Goal: Information Seeking & Learning: Learn about a topic

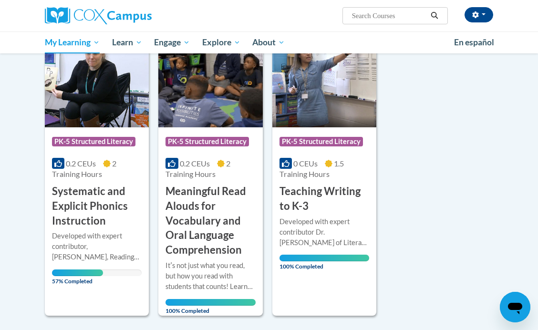
scroll to position [185, 0]
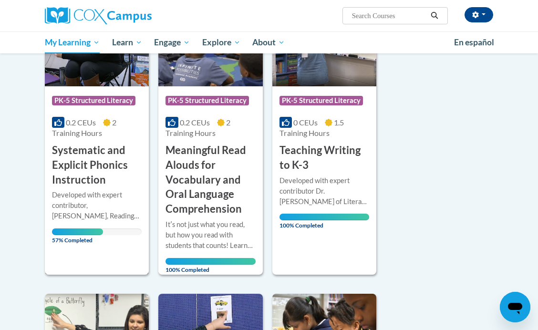
click at [108, 161] on h3 "Systematic and Explicit Phonics Instruction" at bounding box center [97, 165] width 90 height 44
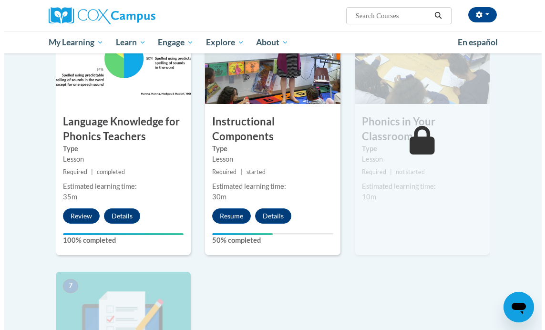
scroll to position [500, 0]
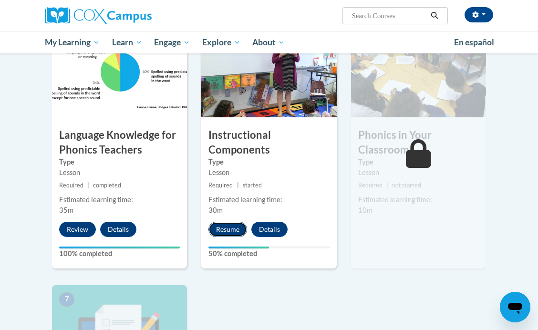
click at [226, 225] on button "Resume" at bounding box center [227, 229] width 39 height 15
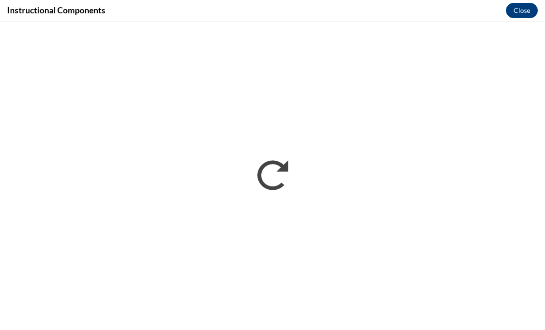
scroll to position [0, 0]
